Goal: Download file/media

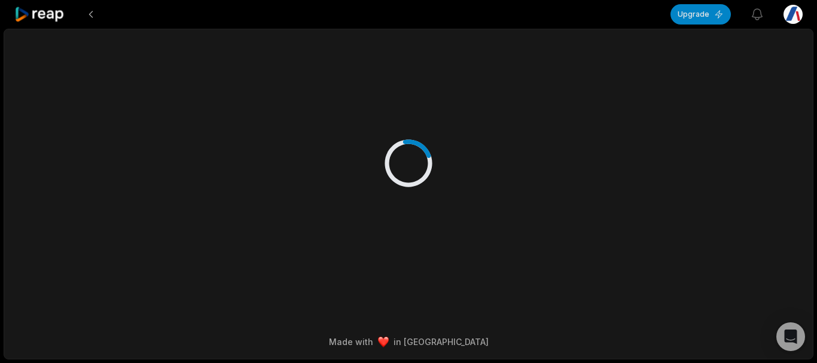
click at [438, 178] on div at bounding box center [408, 150] width 579 height 243
click at [430, 176] on div at bounding box center [408, 150] width 579 height 243
click at [420, 172] on icon at bounding box center [409, 163] width 60 height 60
click at [419, 168] on icon at bounding box center [408, 163] width 48 height 48
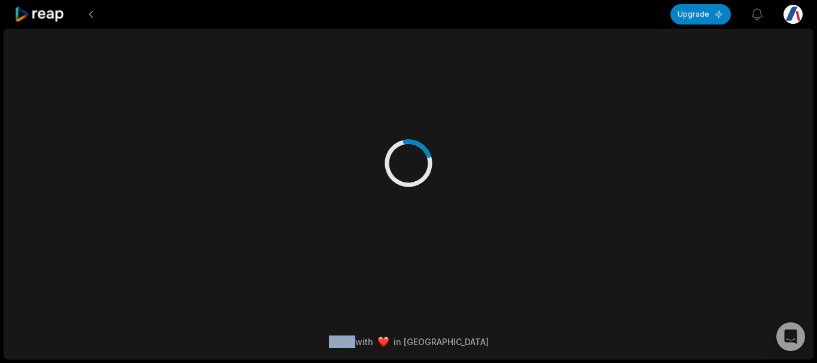
click at [420, 168] on icon at bounding box center [408, 163] width 48 height 48
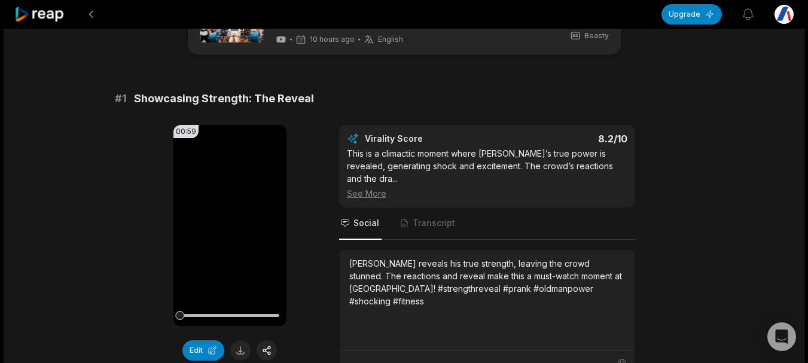
scroll to position [120, 0]
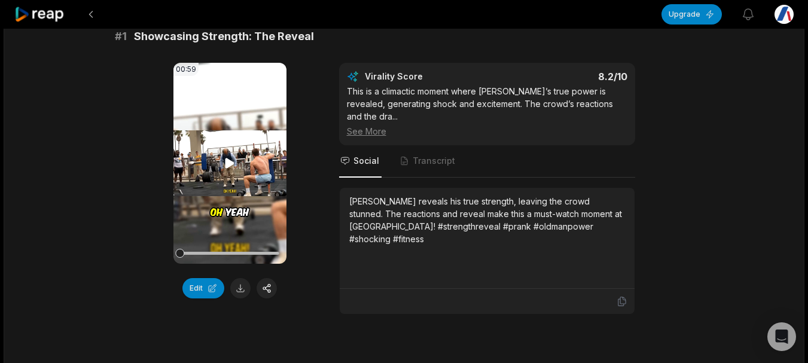
click at [243, 160] on video "Your browser does not support mp4 format." at bounding box center [229, 163] width 113 height 201
click at [243, 298] on button at bounding box center [240, 288] width 20 height 20
click at [230, 149] on video "Your browser does not support mp4 format." at bounding box center [229, 163] width 113 height 201
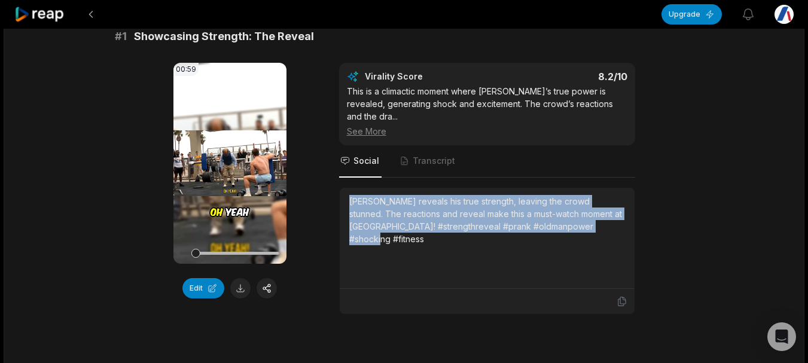
drag, startPoint x: 350, startPoint y: 190, endPoint x: 612, endPoint y: 220, distance: 264.3
click at [612, 220] on div "[PERSON_NAME] reveals his true strength, leaving the crowd stunned. The reactio…" at bounding box center [487, 238] width 276 height 86
copy div "[PERSON_NAME] reveals his true strength, leaving the crowd stunned. The reactio…"
